Goal: Information Seeking & Learning: Learn about a topic

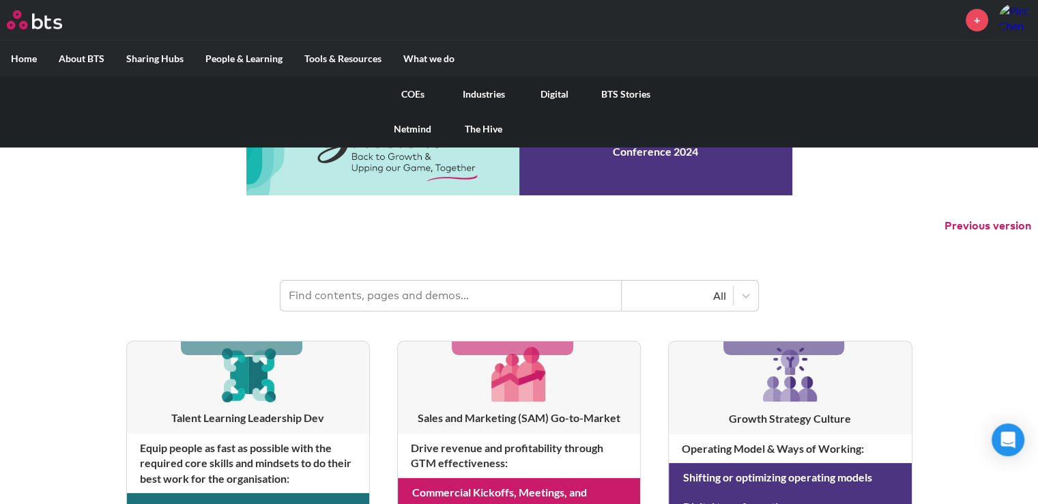
click at [429, 87] on link "COEs" at bounding box center [412, 93] width 71 height 35
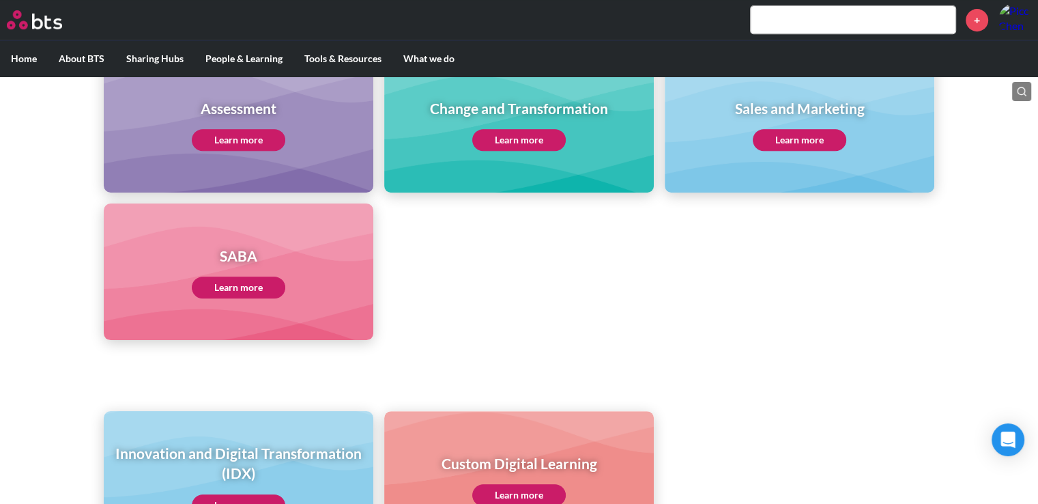
scroll to position [749, 0]
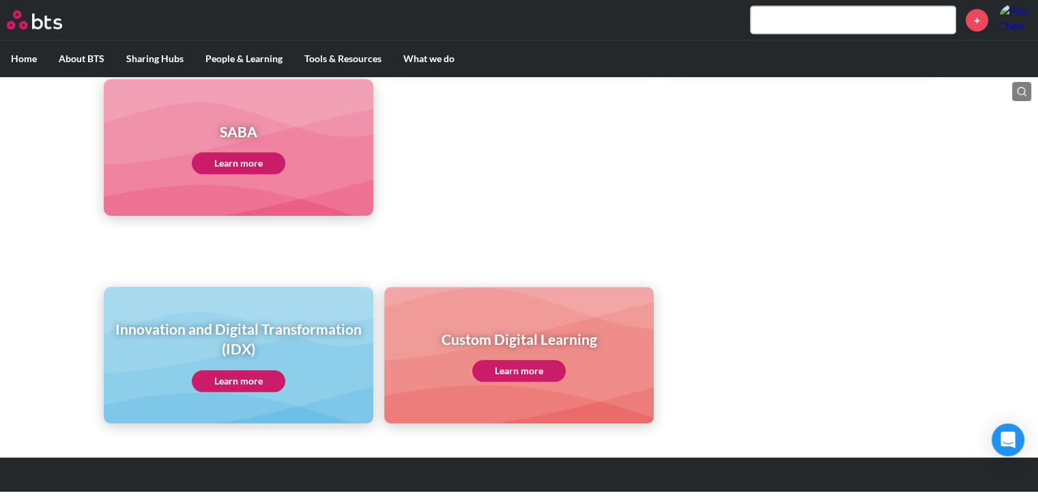
click at [242, 167] on link "Learn more" at bounding box center [239, 163] width 94 height 22
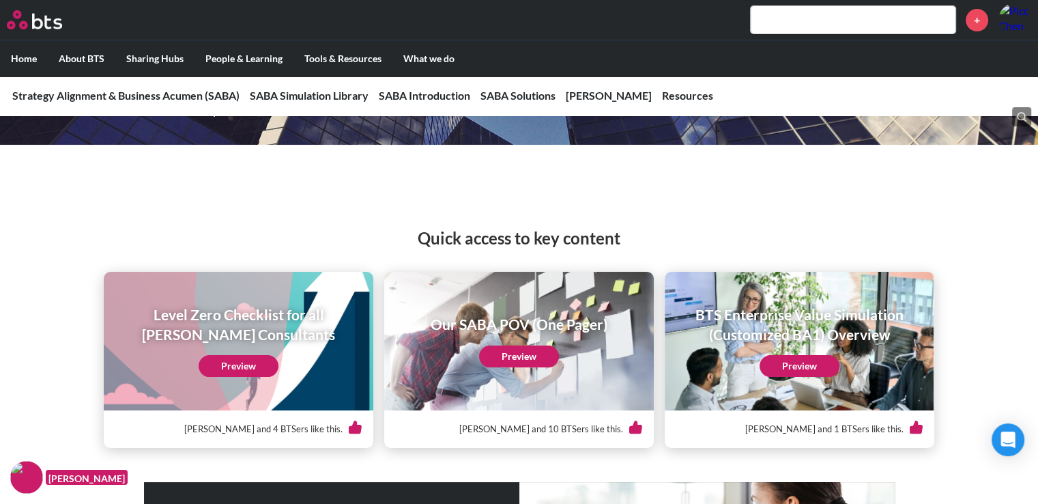
scroll to position [137, 0]
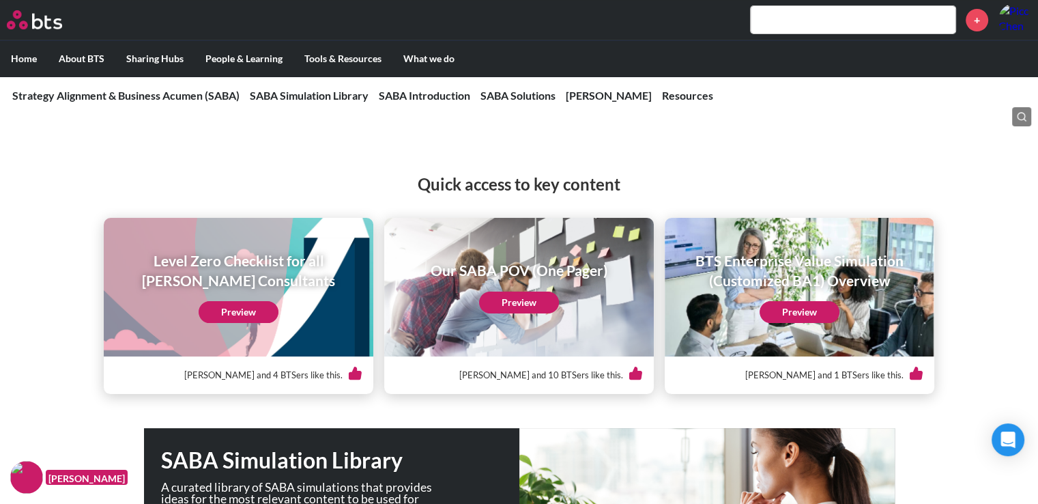
click at [521, 306] on link "Preview" at bounding box center [519, 302] width 80 height 22
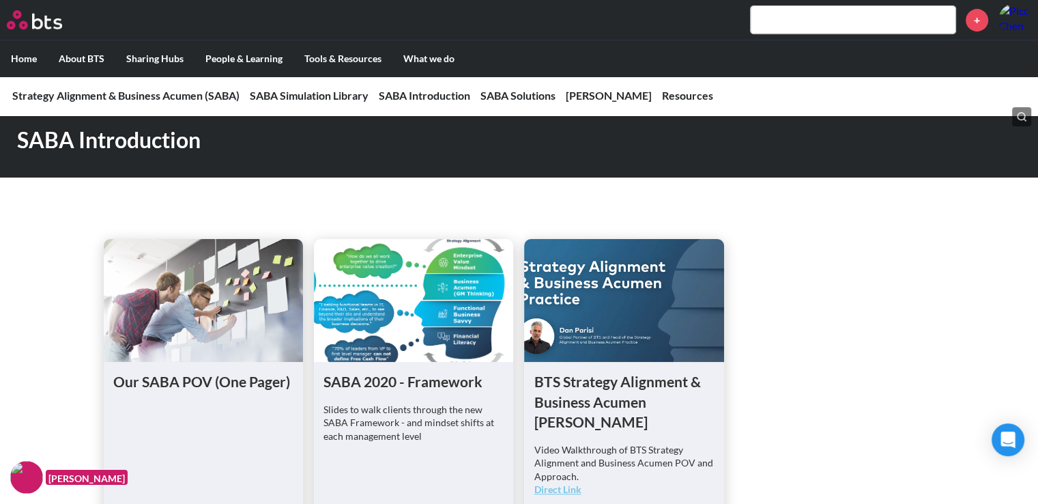
scroll to position [751, 0]
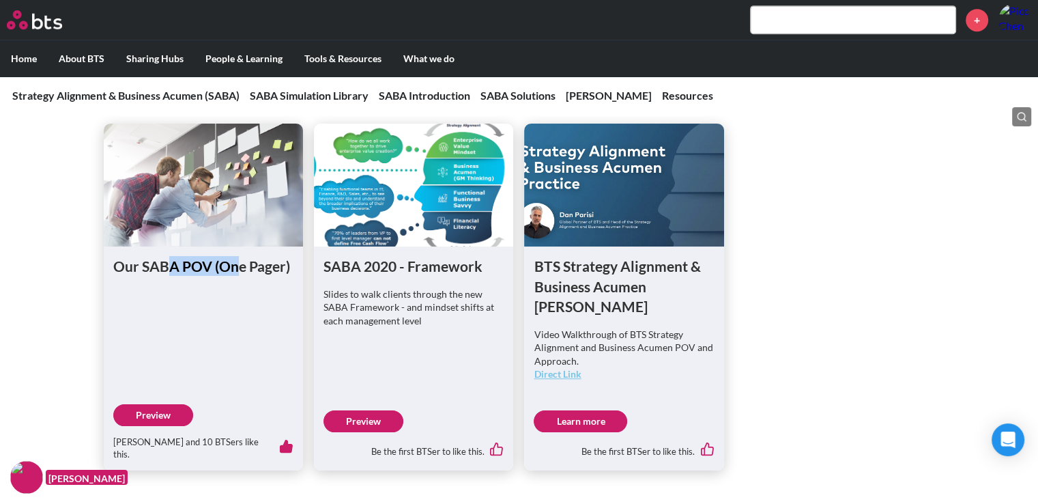
drag, startPoint x: 173, startPoint y: 271, endPoint x: 236, endPoint y: 268, distance: 63.6
click at [236, 268] on h1 "Our SABA POV (One Pager)" at bounding box center [203, 266] width 180 height 20
click at [250, 268] on h1 "Our SABA POV (One Pager)" at bounding box center [203, 266] width 180 height 20
drag, startPoint x: 448, startPoint y: 263, endPoint x: 459, endPoint y: 263, distance: 10.9
click at [459, 263] on h1 "SABA 2020 - Framework" at bounding box center [414, 266] width 180 height 20
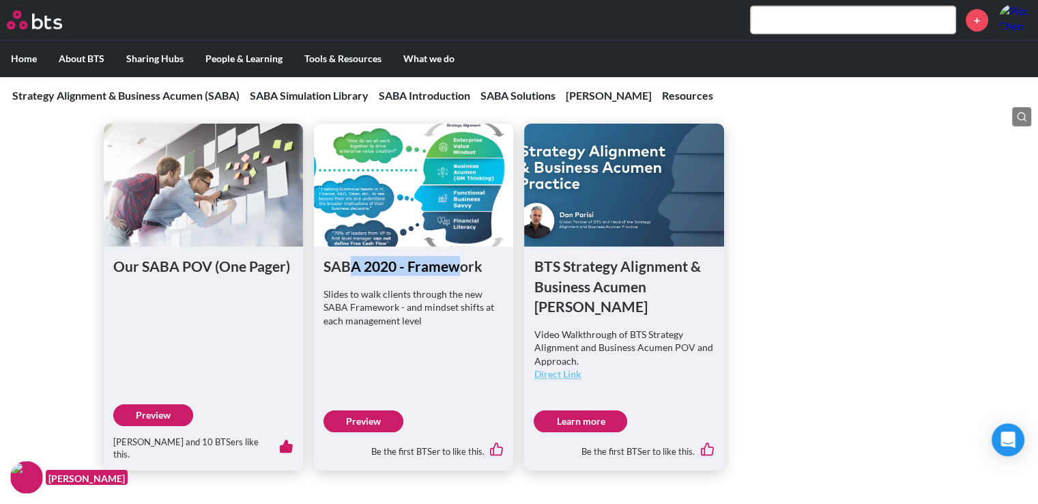
click at [461, 263] on h1 "SABA 2020 - Framework" at bounding box center [414, 266] width 180 height 20
drag, startPoint x: 665, startPoint y: 267, endPoint x: 601, endPoint y: 274, distance: 63.8
click at [601, 274] on h1 "BTS Strategy Alignment & Business Acumen CoE" at bounding box center [624, 286] width 180 height 60
click at [612, 273] on h1 "BTS Strategy Alignment & Business Acumen CoE" at bounding box center [624, 286] width 180 height 60
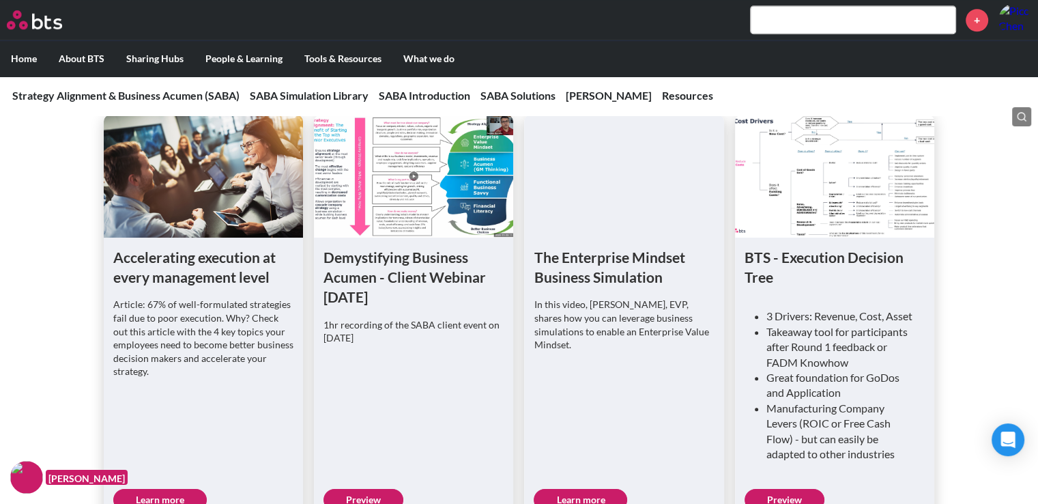
scroll to position [1365, 0]
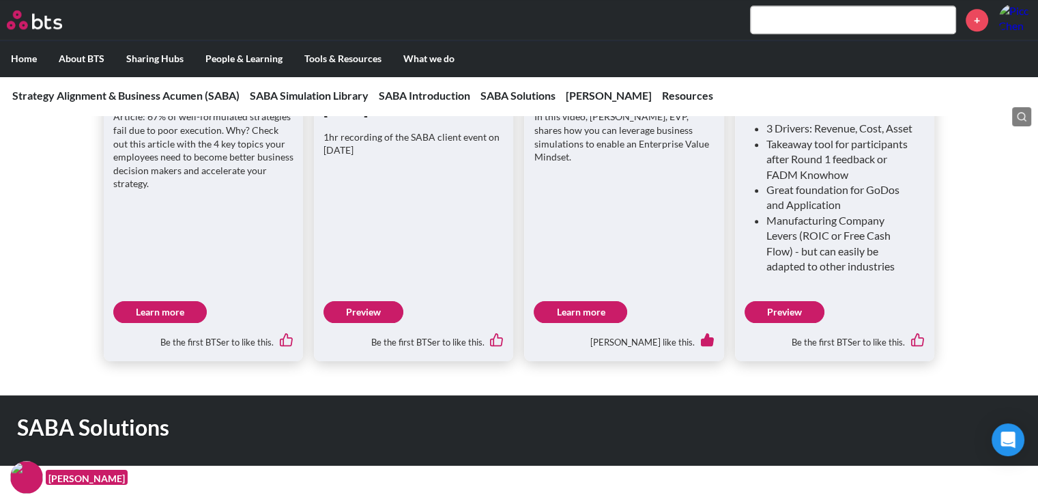
click at [176, 309] on link "Learn more" at bounding box center [160, 312] width 94 height 22
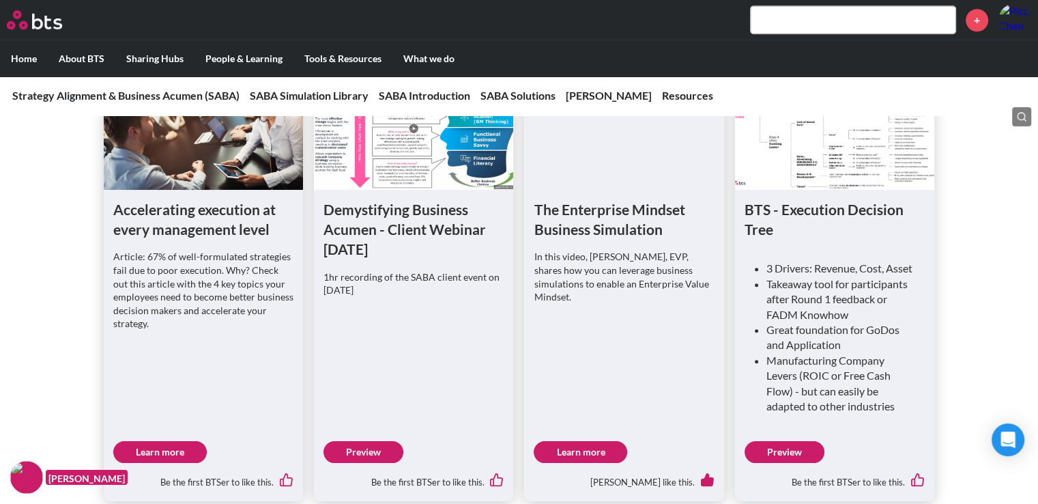
scroll to position [1092, 0]
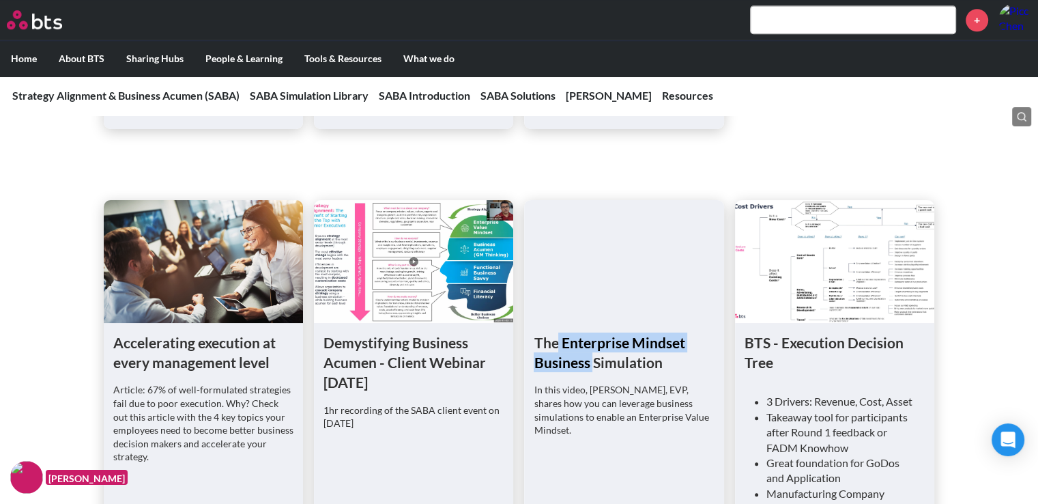
drag, startPoint x: 556, startPoint y: 324, endPoint x: 625, endPoint y: 341, distance: 70.5
click at [602, 336] on h1 "The Enterprise Mindset Business Simulation" at bounding box center [624, 352] width 180 height 40
click at [625, 341] on h1 "The Enterprise Mindset Business Simulation" at bounding box center [624, 352] width 180 height 40
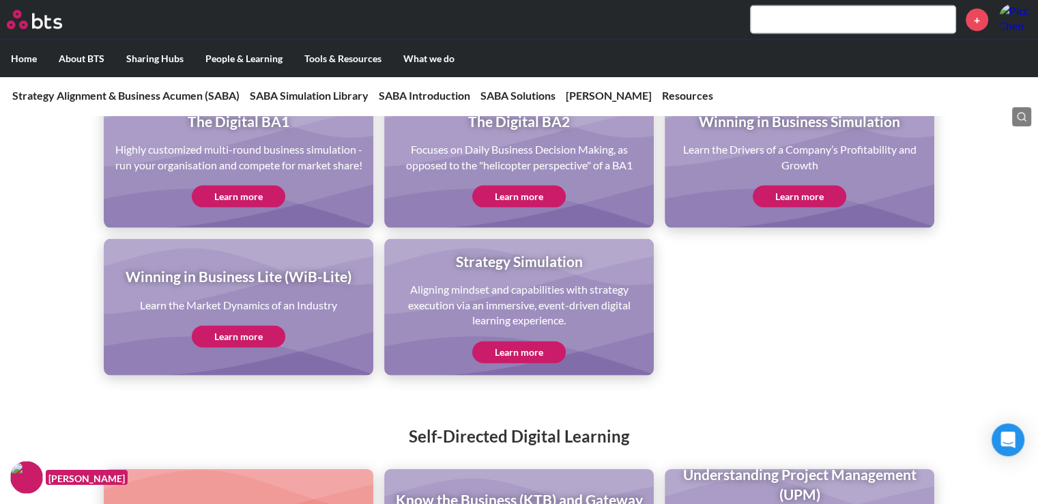
scroll to position [2935, 0]
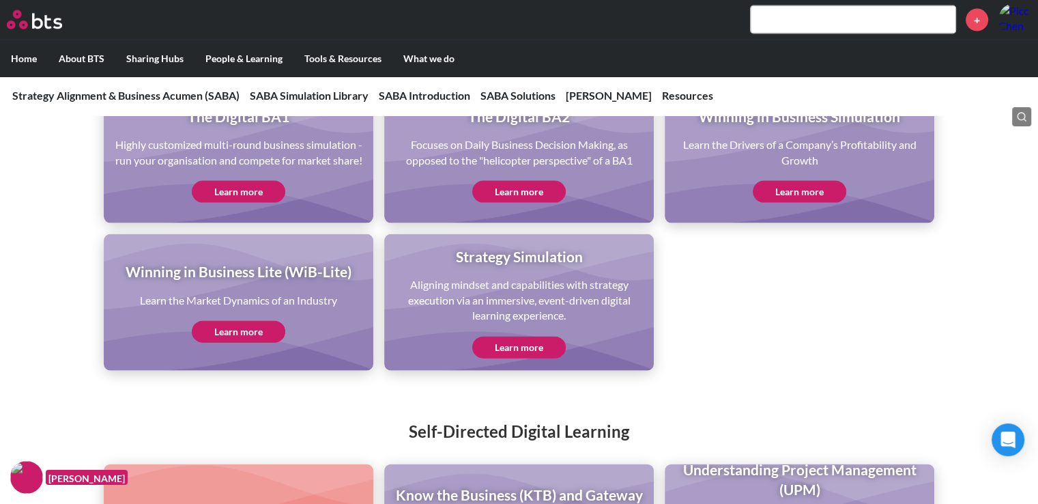
click at [517, 358] on link "Learn more" at bounding box center [519, 347] width 94 height 22
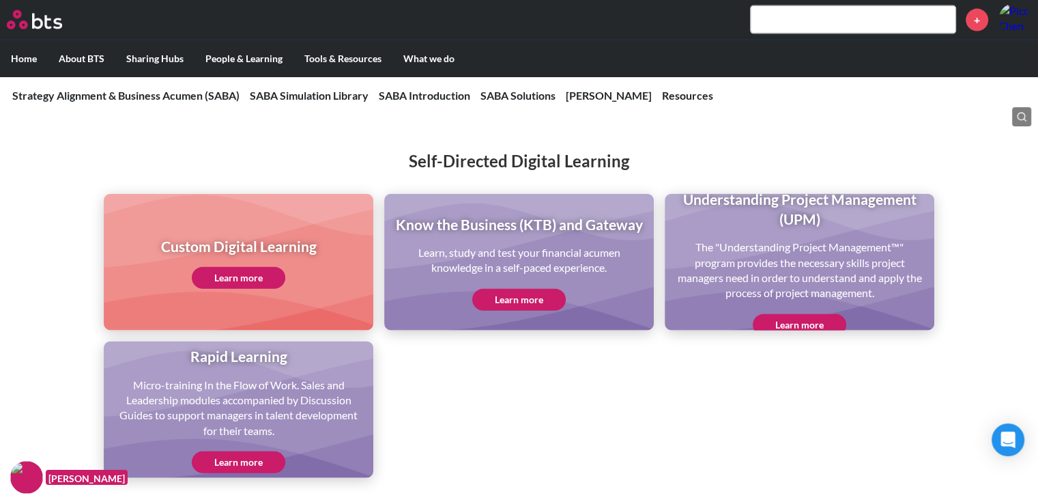
scroll to position [3208, 0]
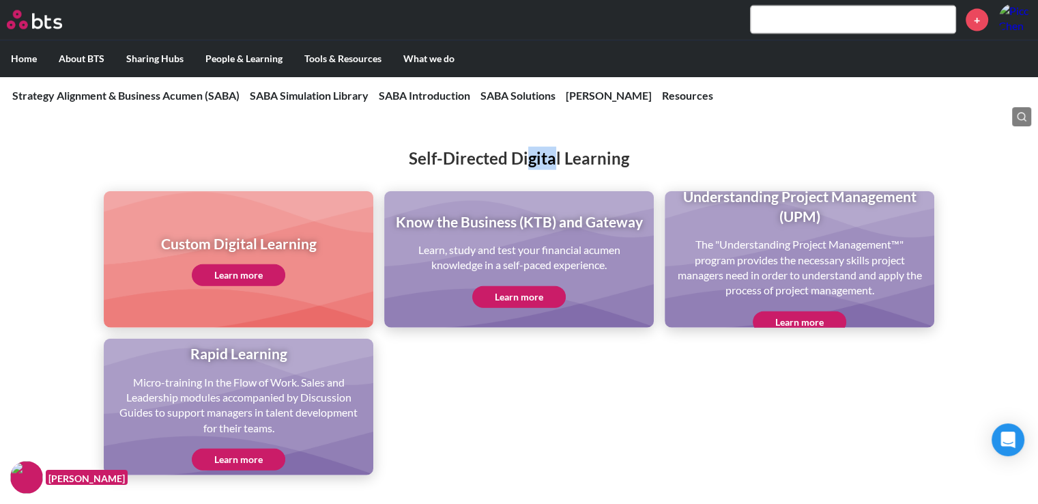
drag, startPoint x: 553, startPoint y: 174, endPoint x: 475, endPoint y: 175, distance: 77.8
click at [525, 170] on h2 "Self-Directed Digital Learning" at bounding box center [519, 158] width 1038 height 23
drag, startPoint x: 475, startPoint y: 175, endPoint x: 546, endPoint y: 176, distance: 71.0
click at [546, 170] on h2 "Self-Directed Digital Learning" at bounding box center [519, 158] width 1038 height 23
click at [575, 170] on h2 "Self-Directed Digital Learning" at bounding box center [519, 158] width 1038 height 23
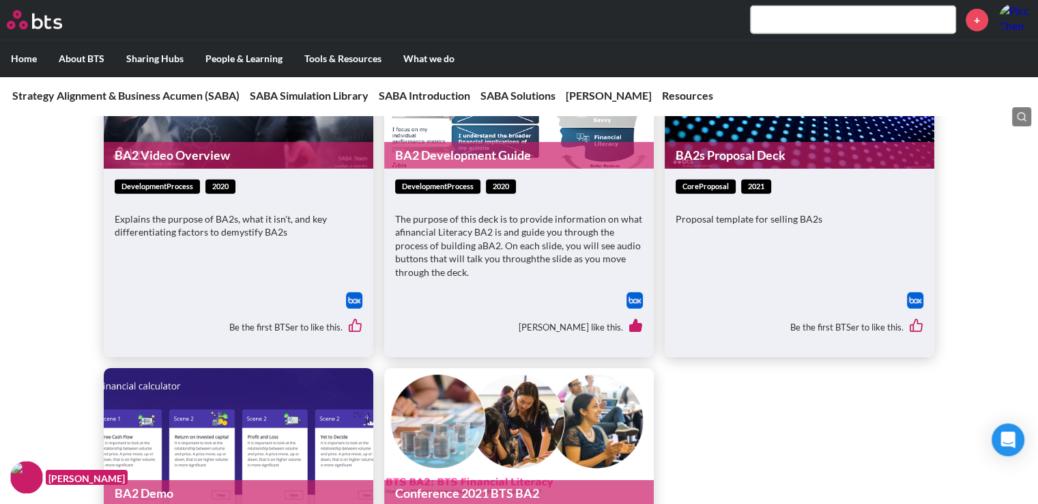
scroll to position [4163, 0]
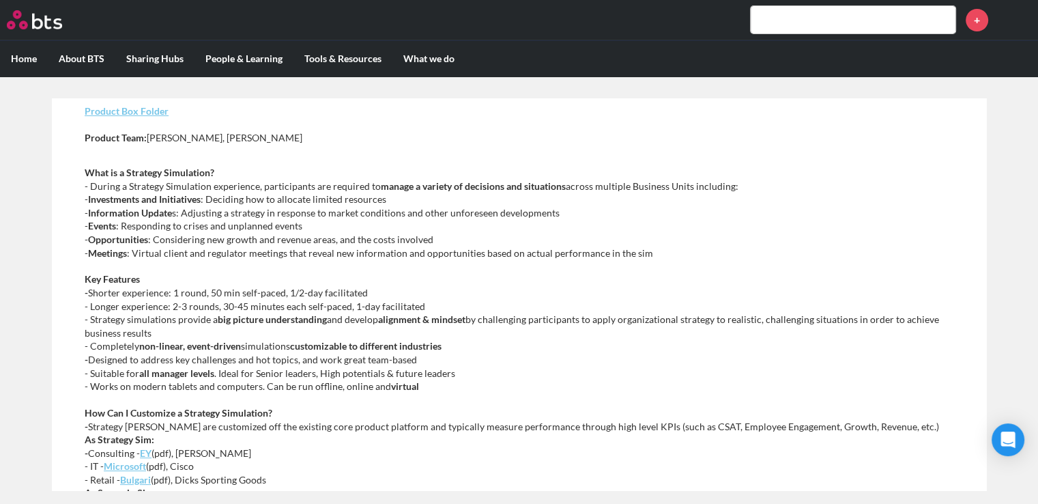
scroll to position [133, 0]
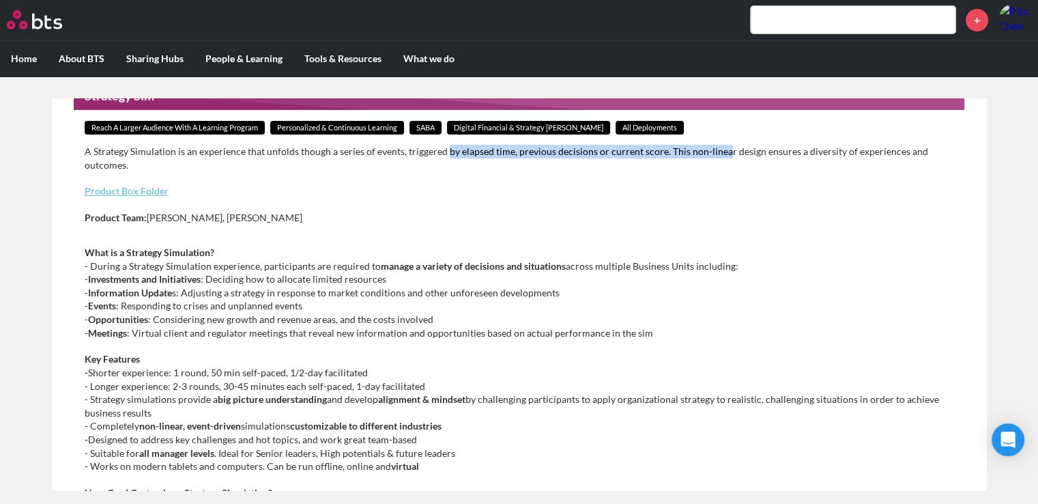
drag, startPoint x: 445, startPoint y: 154, endPoint x: 722, endPoint y: 152, distance: 277.1
click at [722, 152] on p "A Strategy Simulation is an experience that unfolds though a series of events, …" at bounding box center [519, 158] width 869 height 27
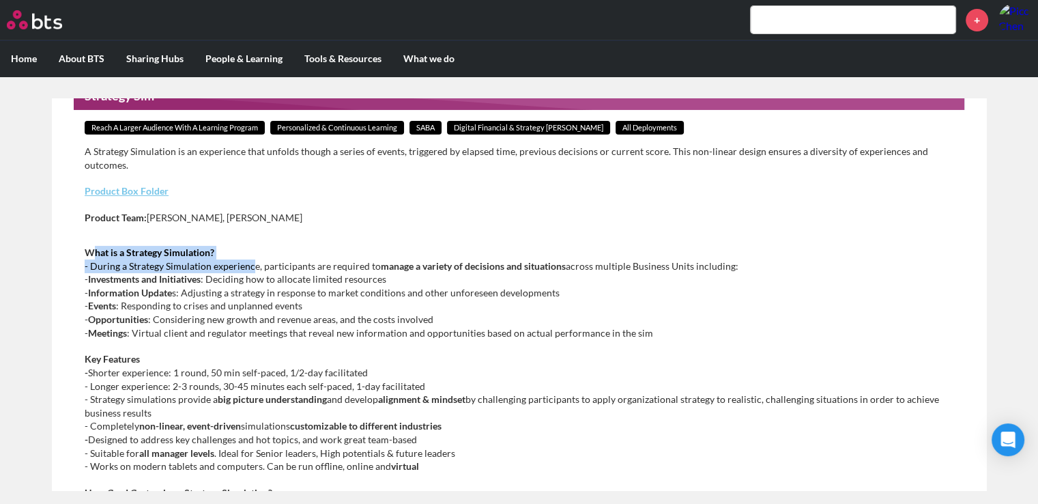
drag, startPoint x: 94, startPoint y: 257, endPoint x: 248, endPoint y: 271, distance: 154.9
click at [248, 271] on p "What is a Strategy Simulation? - During a Strategy Simulation experience, parti…" at bounding box center [519, 293] width 869 height 94
click at [250, 271] on p "What is a Strategy Simulation? - During a Strategy Simulation experience, parti…" at bounding box center [519, 293] width 869 height 94
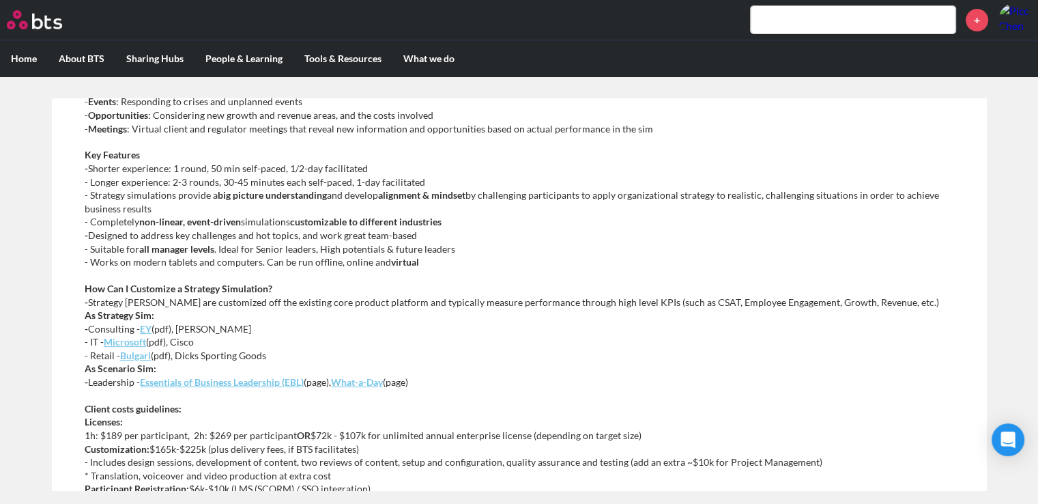
scroll to position [338, 0]
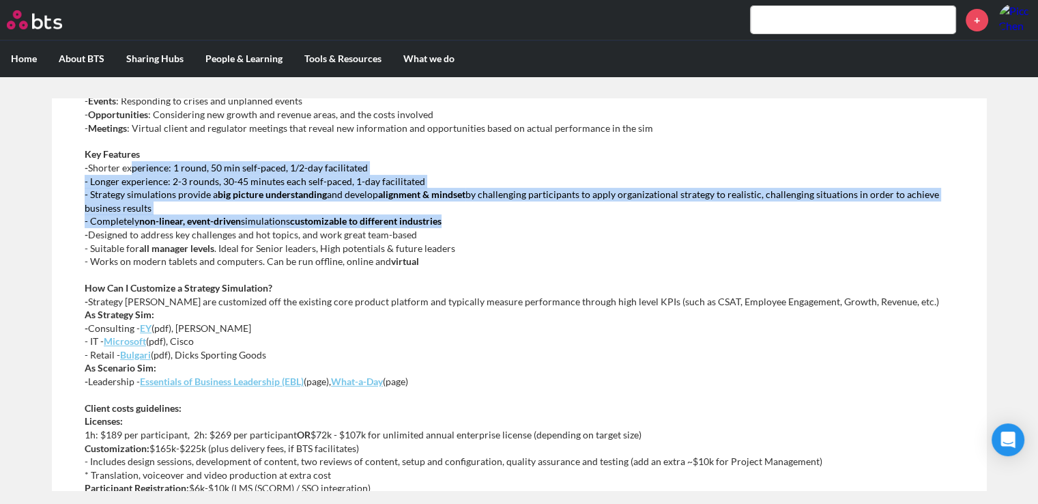
drag, startPoint x: 129, startPoint y: 167, endPoint x: 448, endPoint y: 223, distance: 324.2
click at [448, 223] on p "Key Features - Shorter experience: 1 round, 50 min self-paced, 1/2-day facilita…" at bounding box center [519, 207] width 869 height 120
click at [453, 222] on p "Key Features - Shorter experience: 1 round, 50 min self-paced, 1/2-day facilita…" at bounding box center [519, 207] width 869 height 120
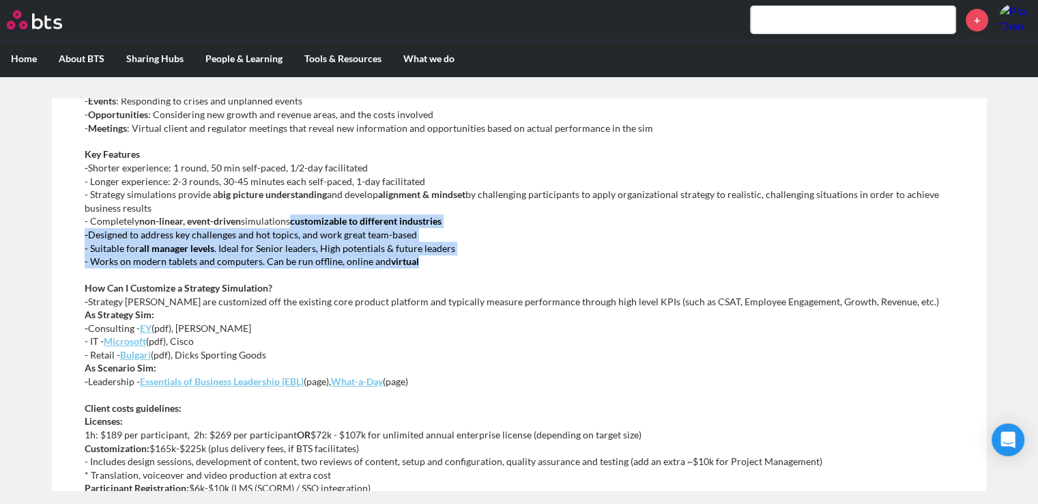
drag, startPoint x: 461, startPoint y: 216, endPoint x: 439, endPoint y: 260, distance: 49.8
click at [439, 260] on p "Key Features - Shorter experience: 1 round, 50 min self-paced, 1/2-day facilita…" at bounding box center [519, 207] width 869 height 120
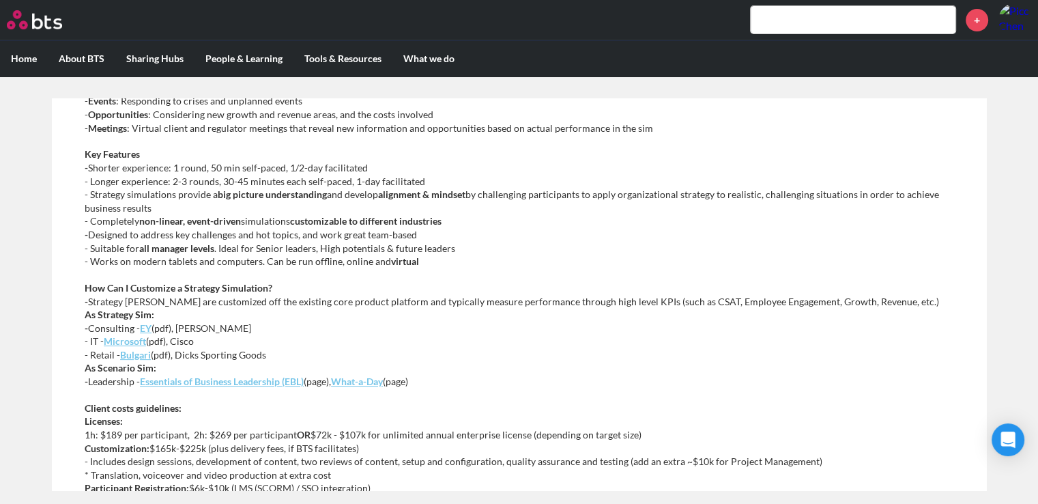
click at [438, 270] on div "What is a Strategy Simulation? - During a Strategy Simulation experience, parti…" at bounding box center [519, 294] width 869 height 507
drag, startPoint x: 291, startPoint y: 300, endPoint x: 171, endPoint y: 303, distance: 120.9
click at [171, 303] on p "How Can I Customize a Strategy Simulation? - Strategy sims are customized off t…" at bounding box center [519, 334] width 869 height 107
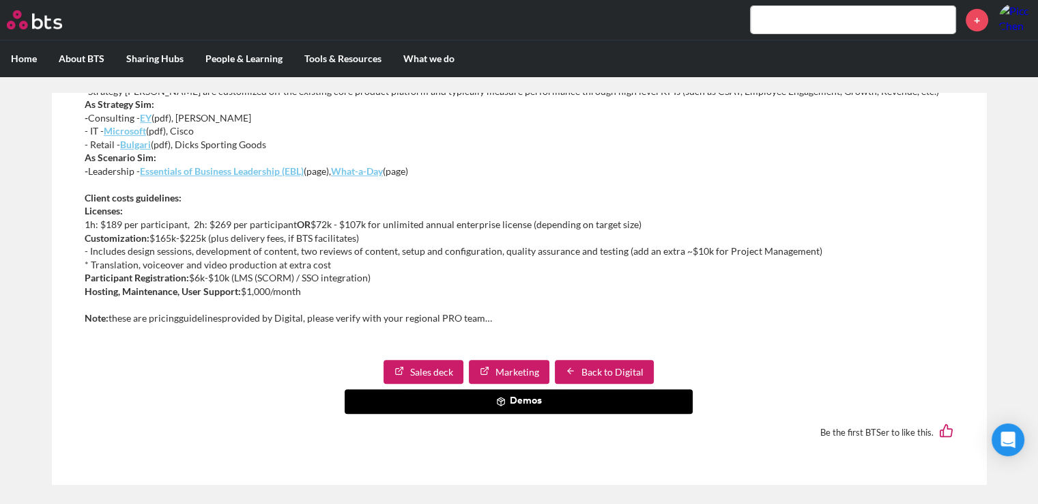
scroll to position [8, 0]
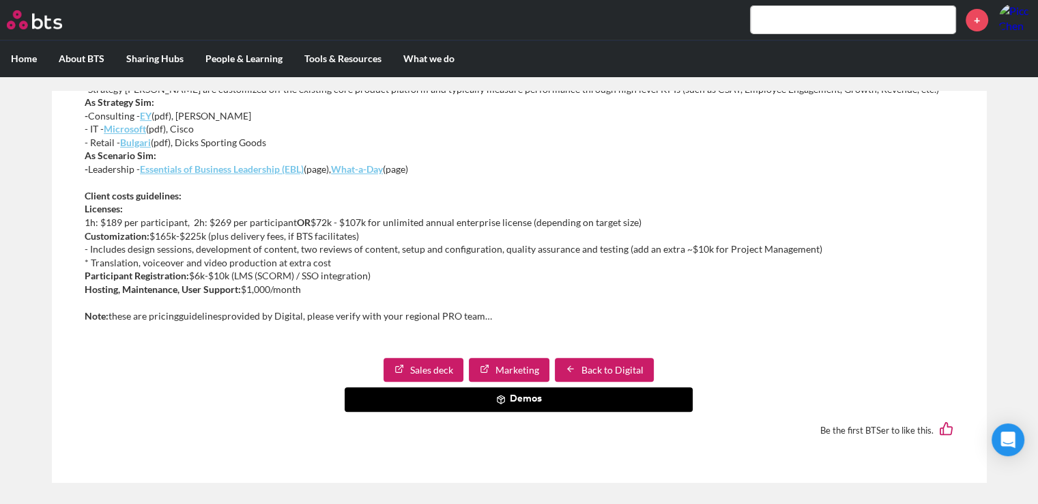
click at [433, 361] on link "Sales deck" at bounding box center [424, 370] width 80 height 25
